Goal: Check status: Check status

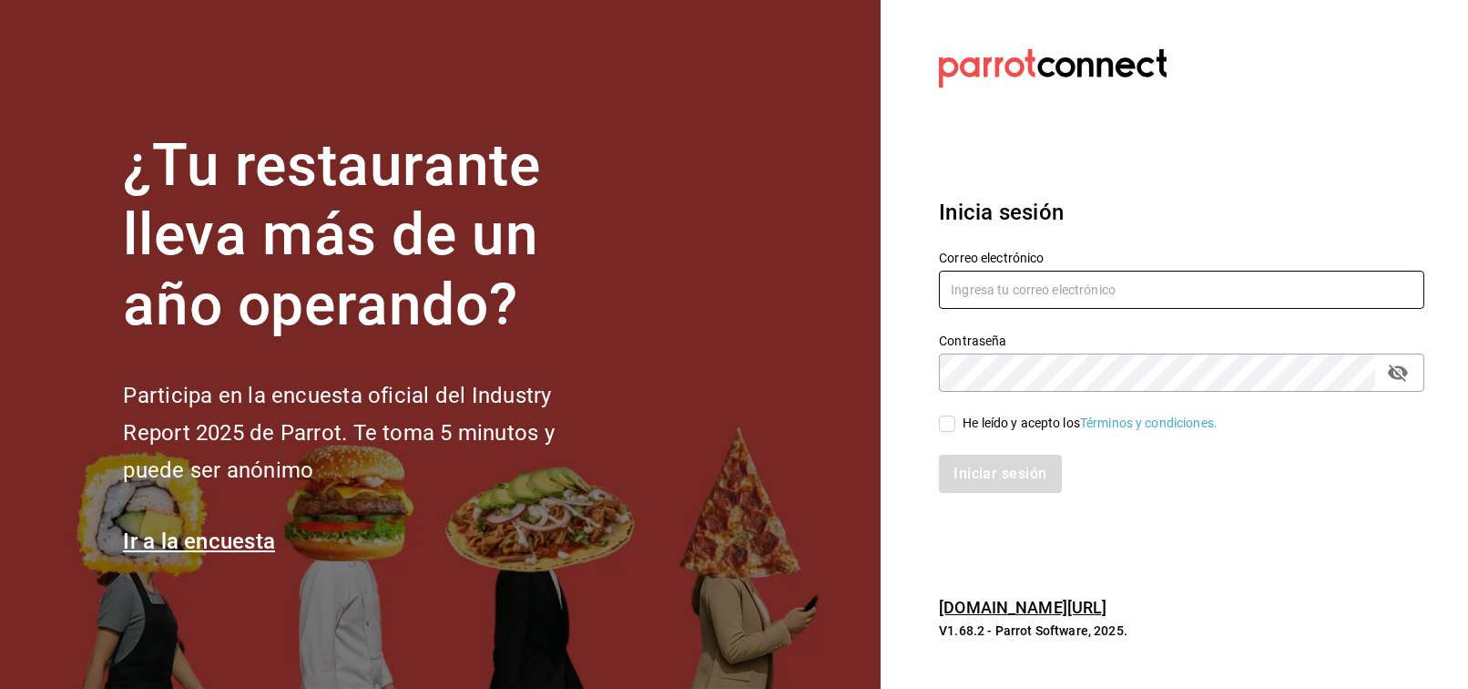
click at [1079, 292] on input "text" at bounding box center [1182, 290] width 486 height 38
type input "[EMAIL_ADDRESS][PERSON_NAME][DOMAIN_NAME]"
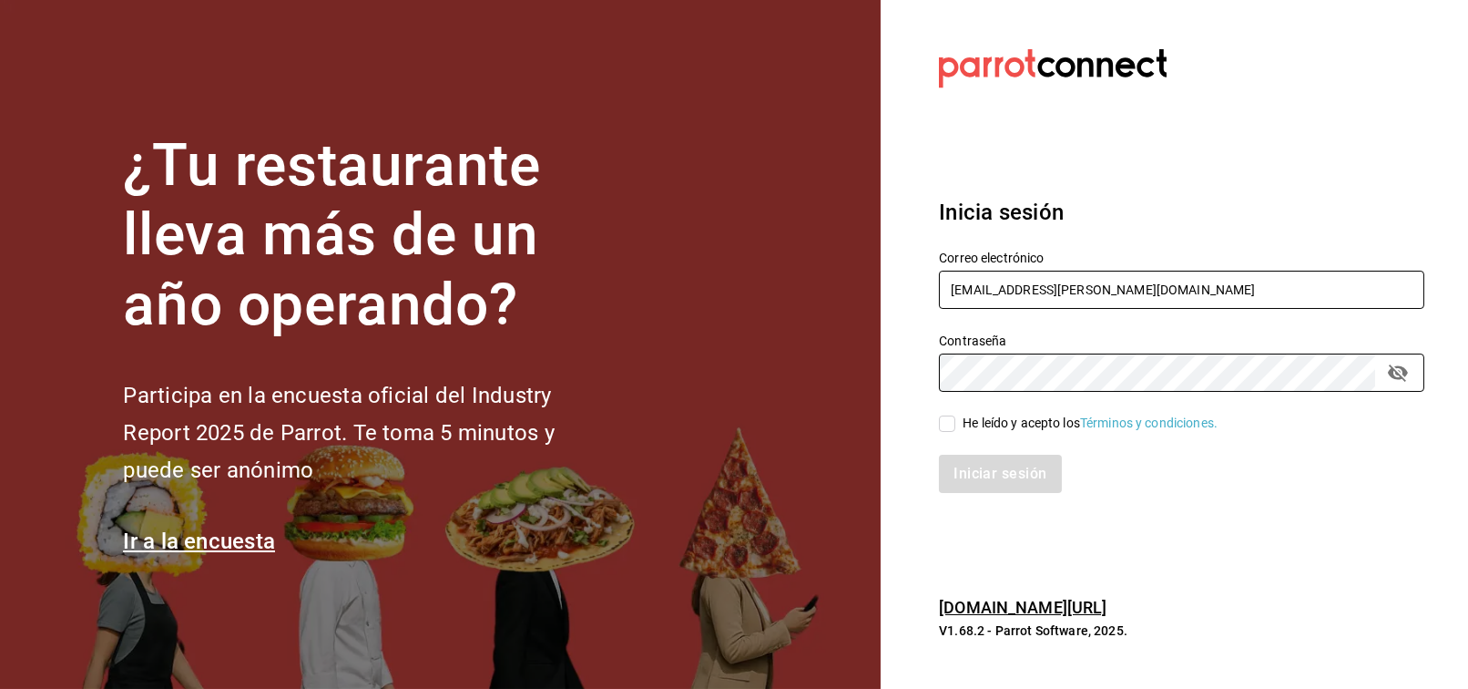
click at [1079, 292] on input "[EMAIL_ADDRESS][PERSON_NAME][DOMAIN_NAME]" at bounding box center [1182, 290] width 486 height 38
click at [1030, 421] on div "He leído y acepto los Términos y condiciones." at bounding box center [1090, 423] width 255 height 19
click at [956, 421] on input "He leído y acepto los Términos y condiciones." at bounding box center [947, 423] width 16 height 16
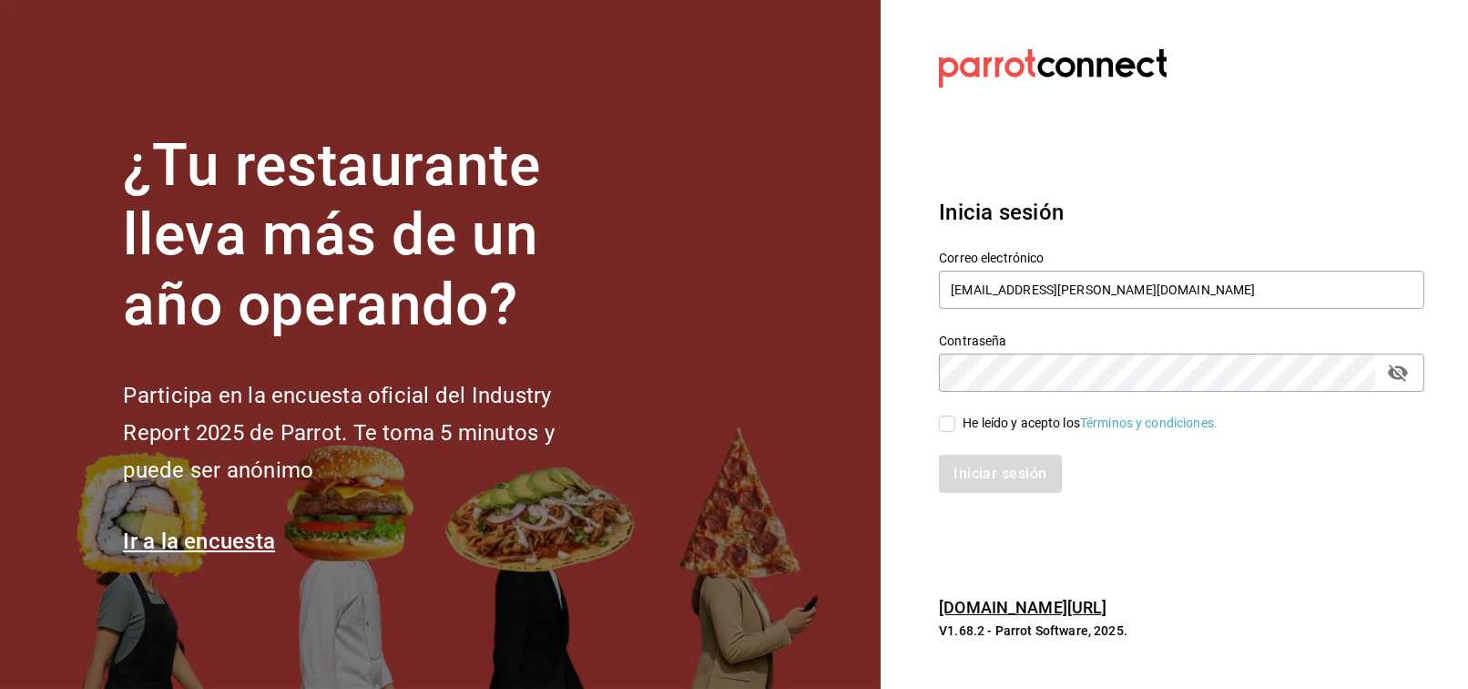
checkbox input "true"
click at [998, 473] on button "Iniciar sesión" at bounding box center [1001, 474] width 124 height 38
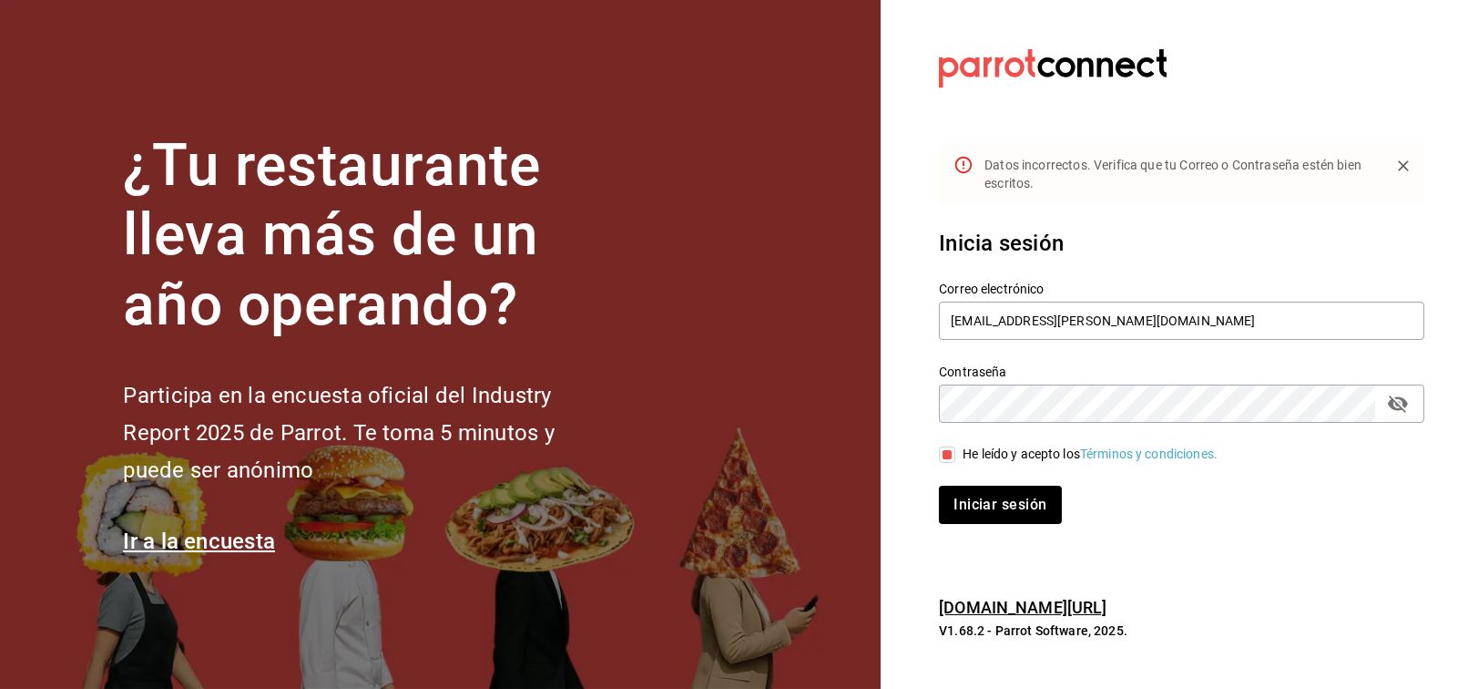
click at [1403, 398] on icon "passwordField" at bounding box center [1398, 403] width 20 height 17
click at [939, 486] on button "Iniciar sesión" at bounding box center [1000, 505] width 122 height 38
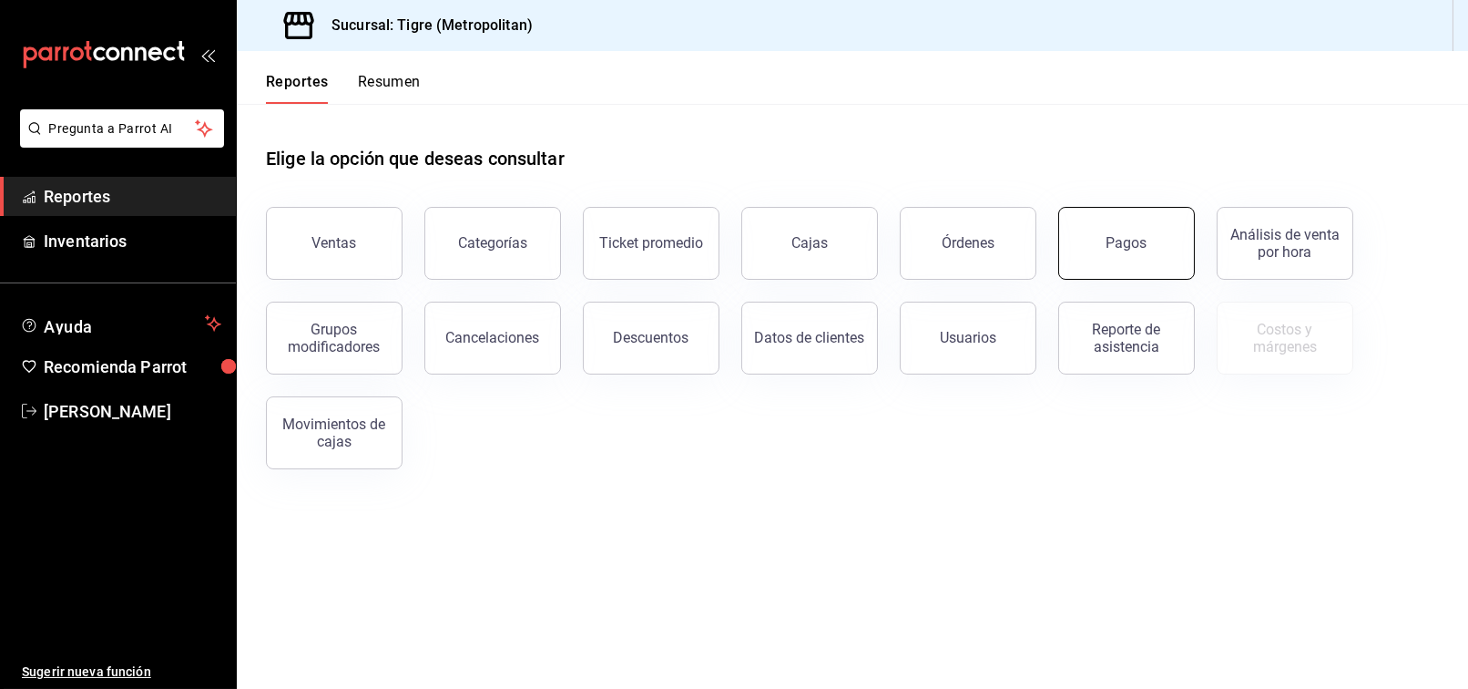
click at [1155, 232] on button "Pagos" at bounding box center [1127, 243] width 137 height 73
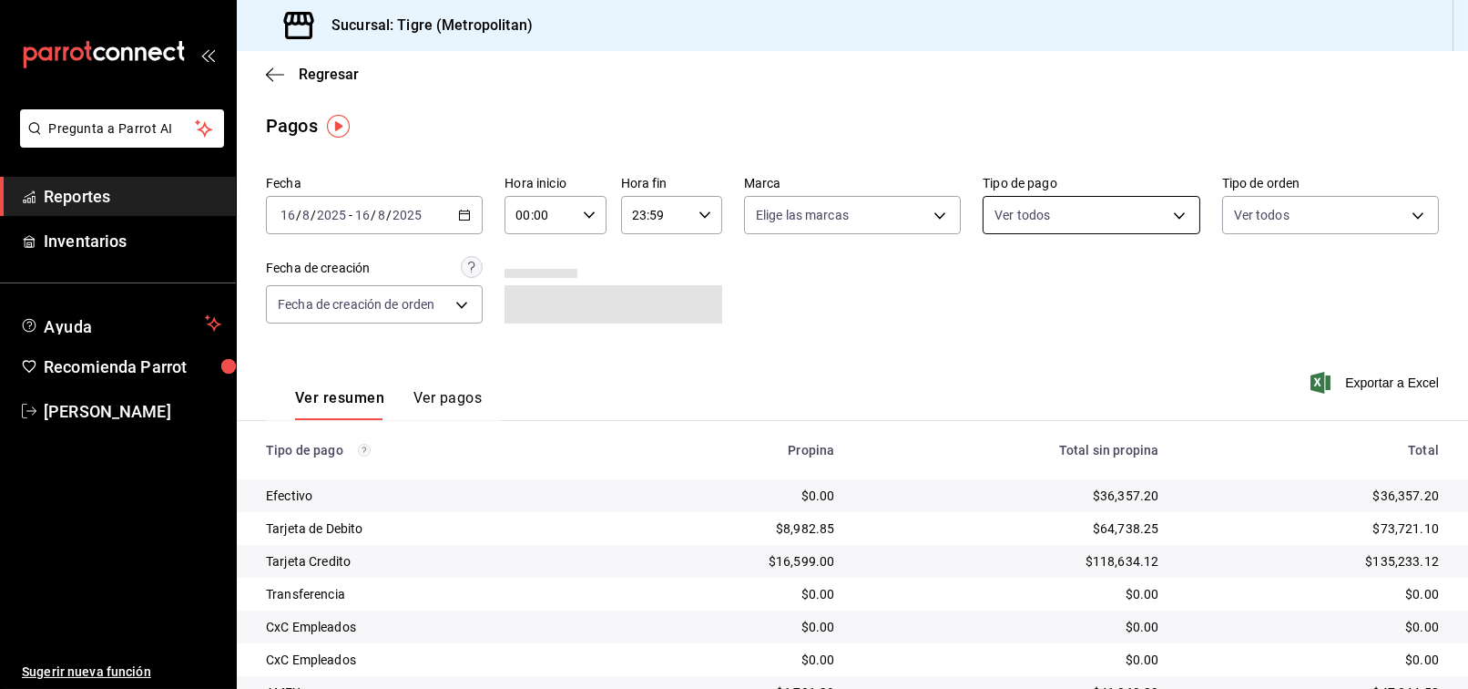
click at [1170, 215] on body "Pregunta a Parrot AI Reportes Inventarios Ayuda Recomienda Parrot Francisco Del…" at bounding box center [734, 344] width 1468 height 689
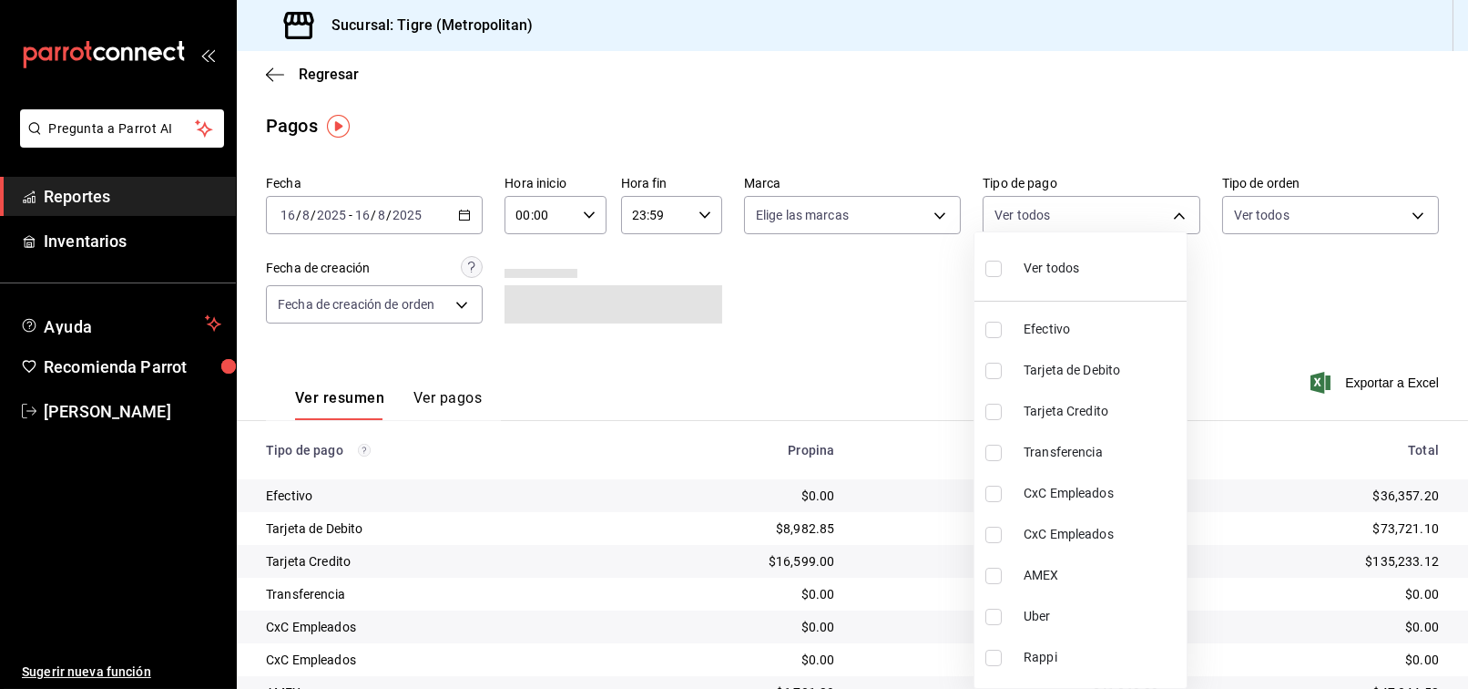
click at [1108, 334] on span "Efectivo" at bounding box center [1102, 329] width 156 height 19
type input "41870ed1-4852-4ff3-9977-7d6f0b1e38af"
checkbox input "true"
click at [810, 348] on div at bounding box center [734, 344] width 1468 height 689
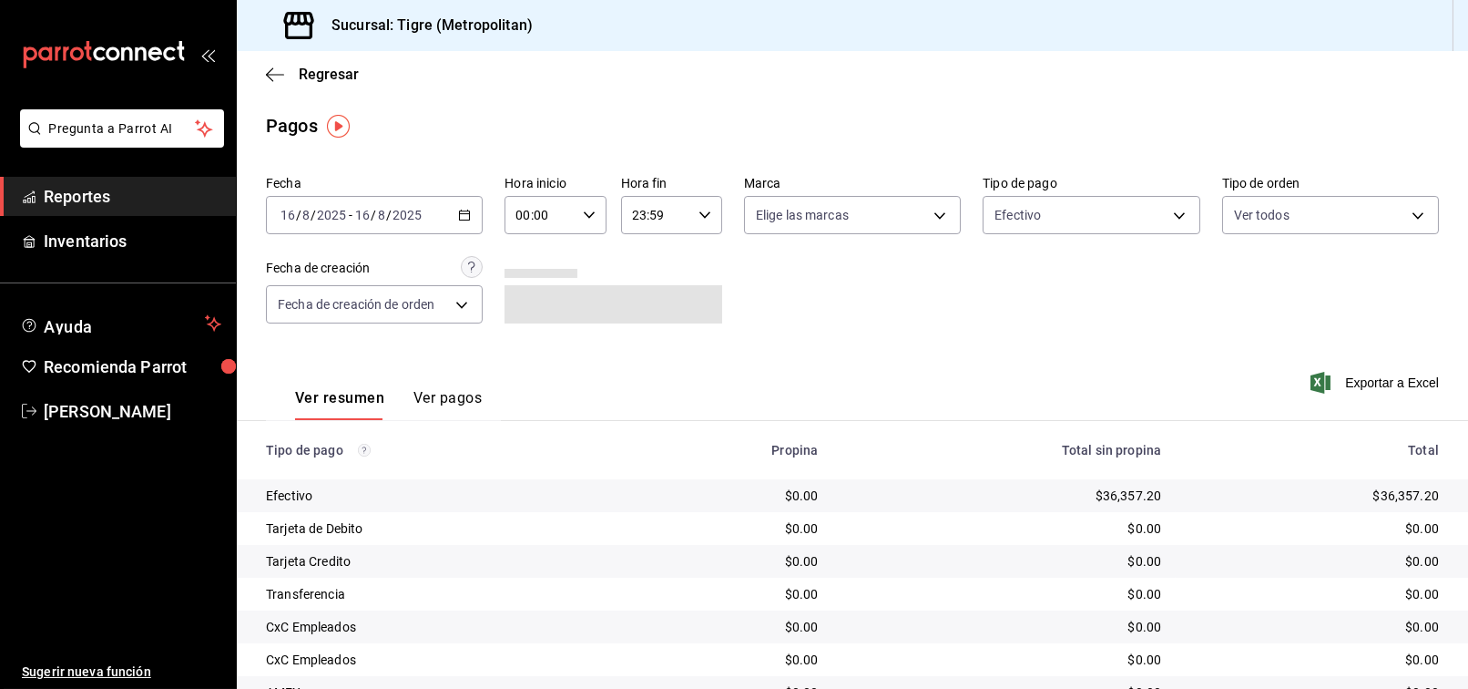
click at [588, 212] on \(Stroke\) "button" at bounding box center [589, 214] width 11 height 6
click at [529, 339] on button "02" at bounding box center [527, 349] width 43 height 36
type input "02:00"
click at [900, 335] on div at bounding box center [734, 344] width 1468 height 689
click at [399, 394] on div "Ver resumen Ver pagos" at bounding box center [388, 404] width 187 height 31
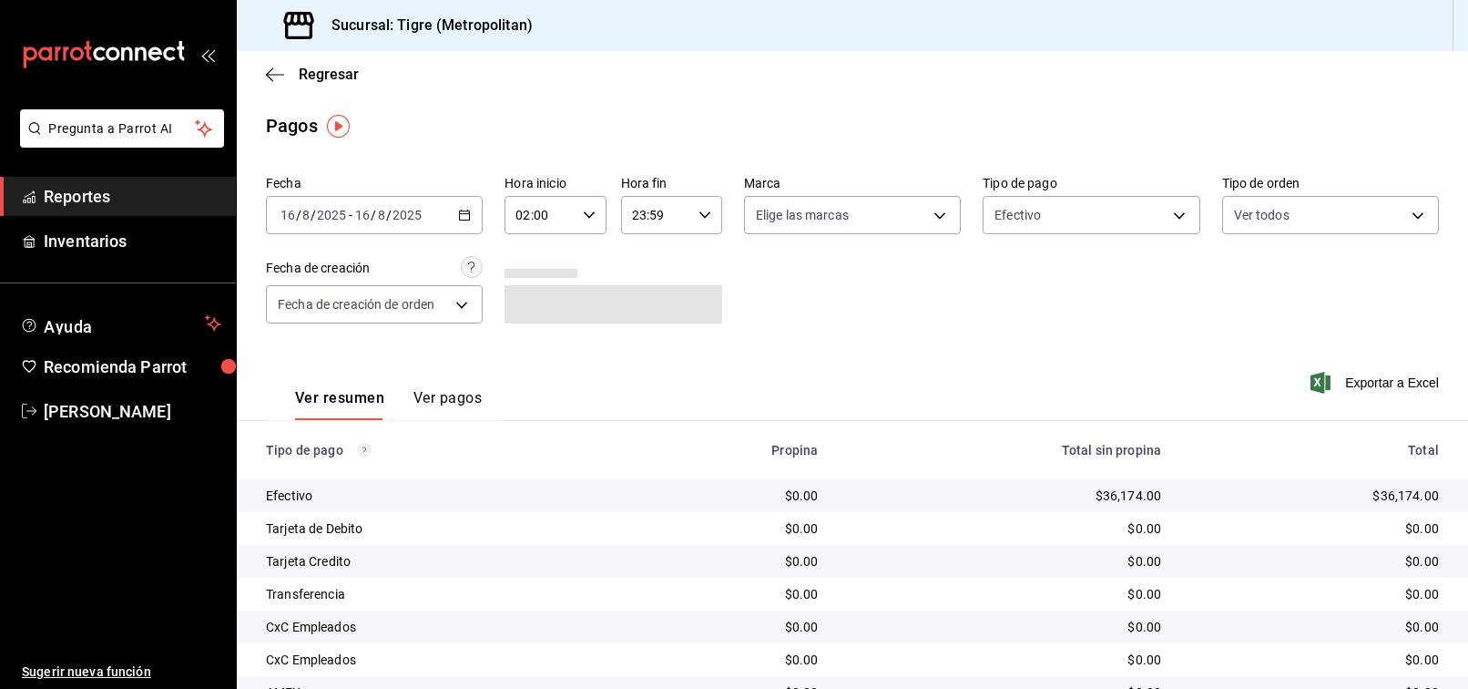
click at [455, 393] on button "Ver pagos" at bounding box center [448, 404] width 68 height 31
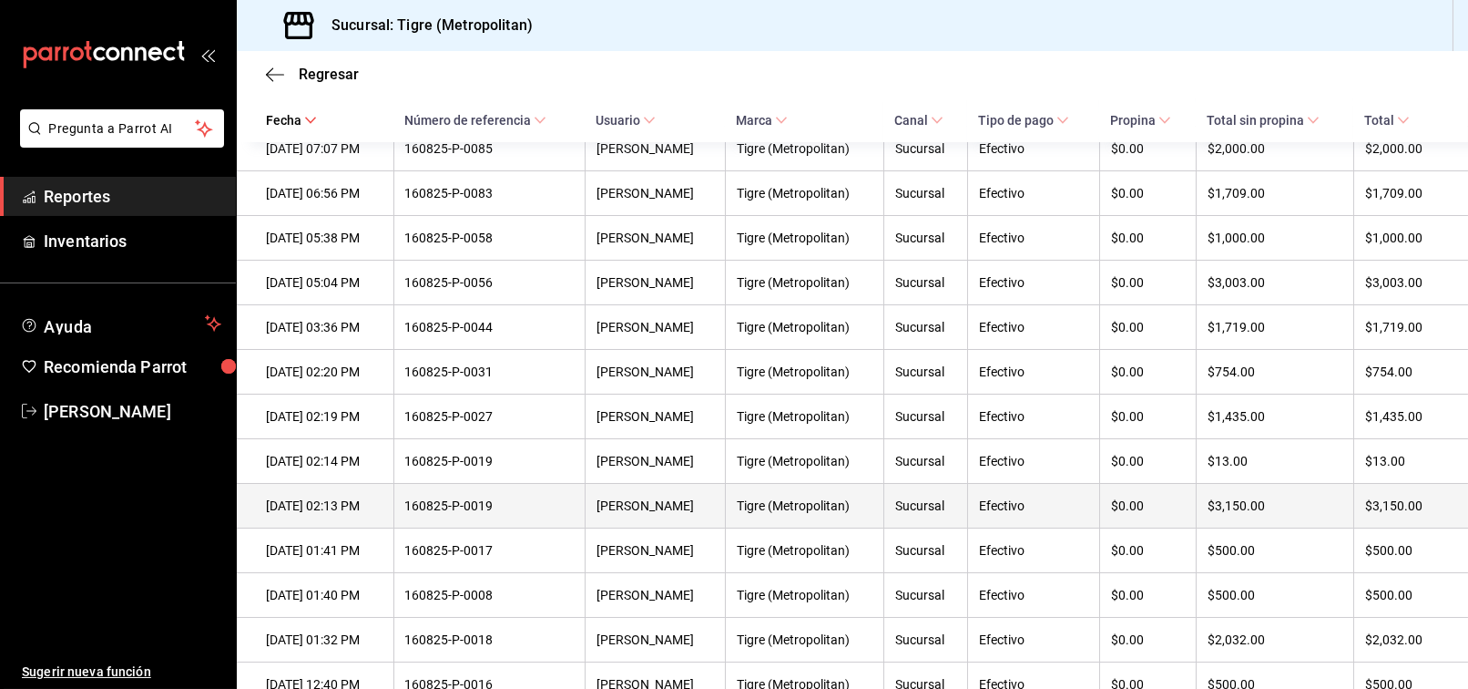
scroll to position [664, 0]
